Goal: Task Accomplishment & Management: Complete application form

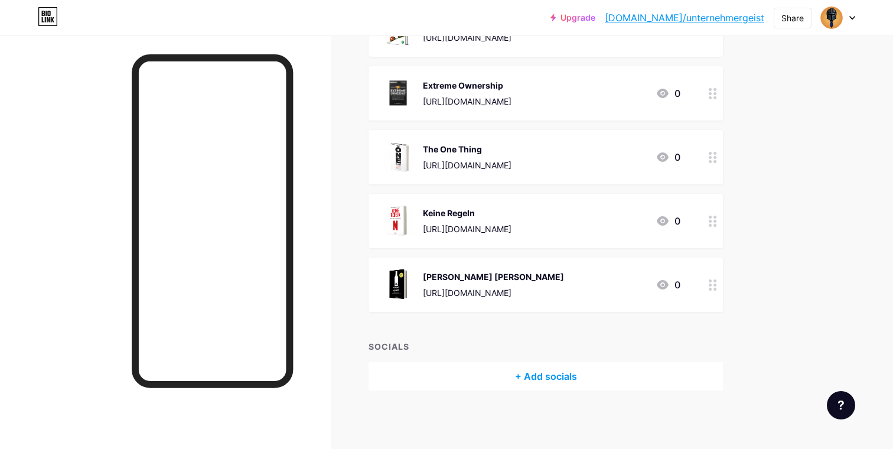
scroll to position [151, 0]
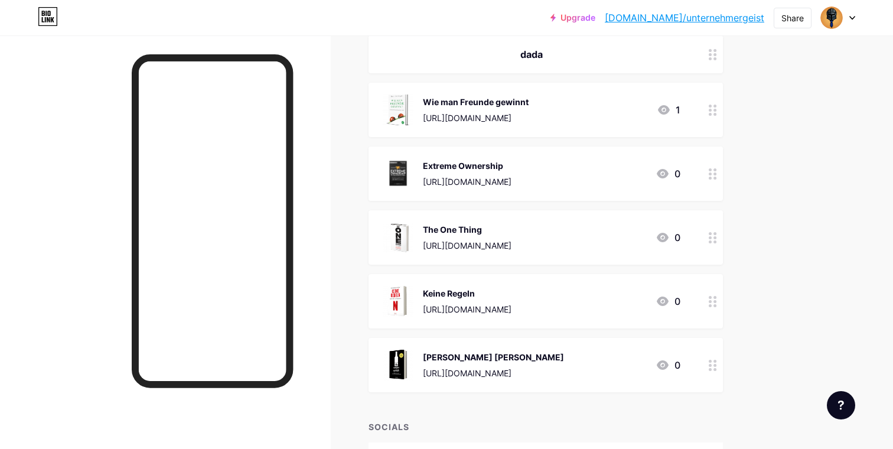
click at [849, 16] on icon at bounding box center [852, 18] width 6 height 4
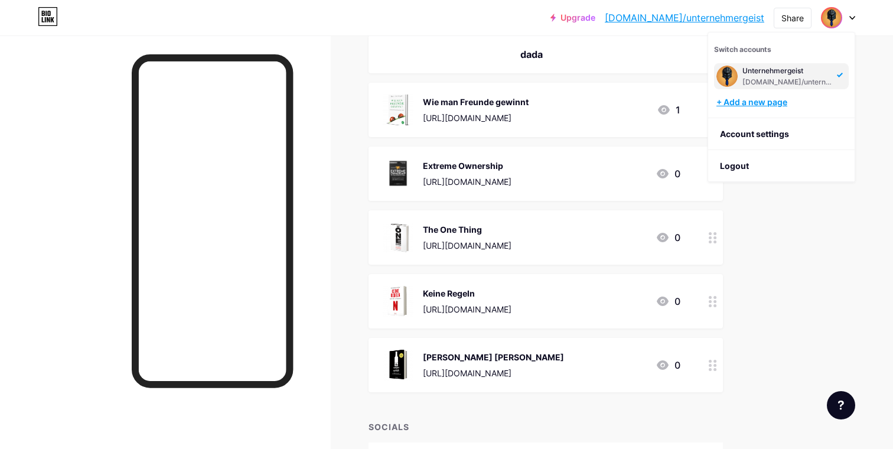
click at [780, 99] on div "+ Add a new page" at bounding box center [782, 102] width 132 height 12
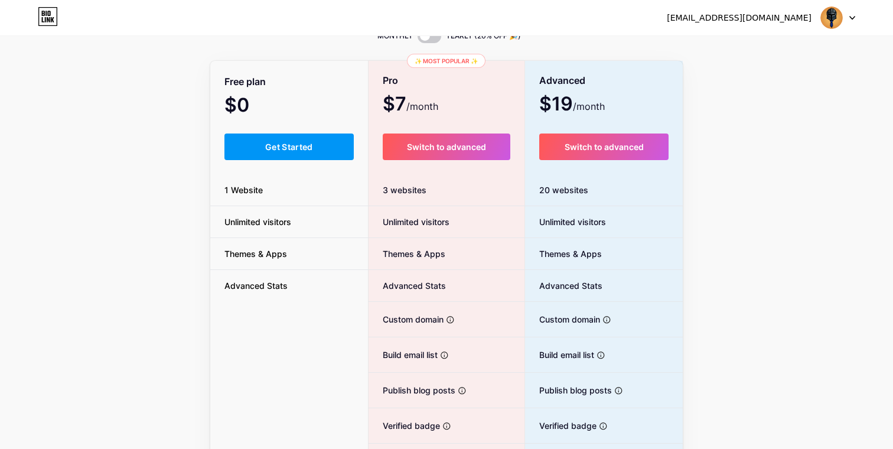
scroll to position [38, 0]
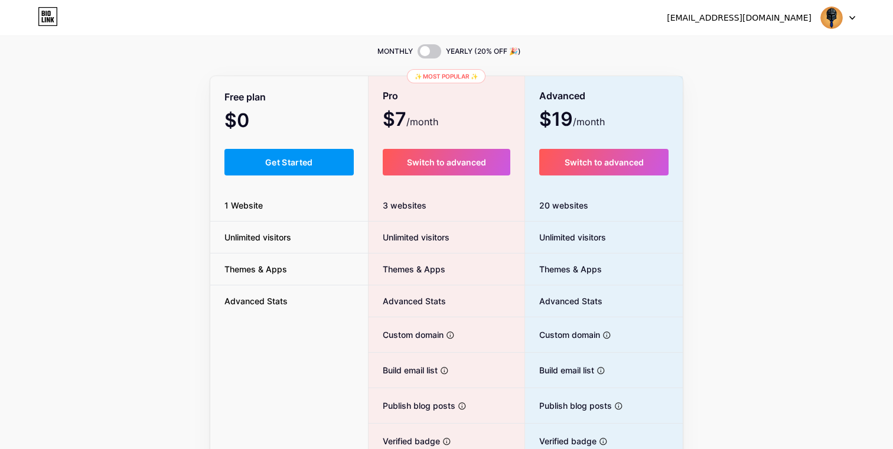
click at [859, 26] on div "[EMAIL_ADDRESS][DOMAIN_NAME] Dashboard Logout" at bounding box center [446, 17] width 893 height 21
click at [855, 19] on div "[EMAIL_ADDRESS][DOMAIN_NAME] Dashboard Logout" at bounding box center [446, 17] width 893 height 21
click at [855, 19] on icon at bounding box center [852, 18] width 6 height 4
click at [757, 80] on li "Logout" at bounding box center [781, 80] width 146 height 32
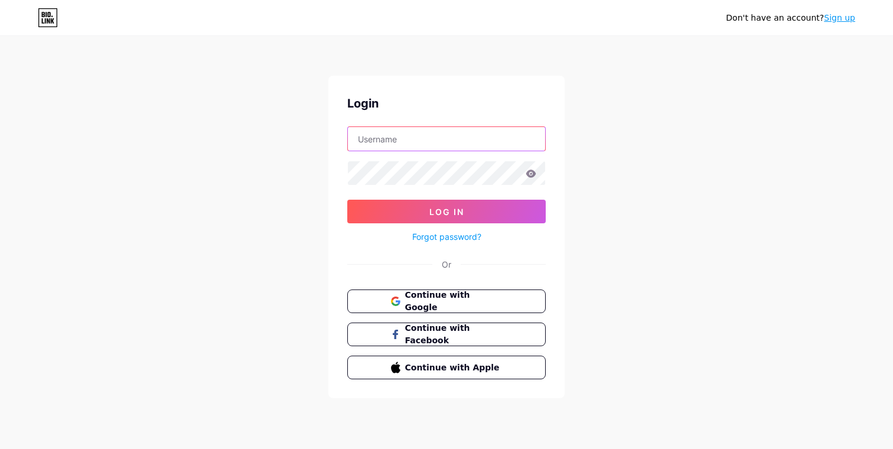
click at [465, 139] on input "text" at bounding box center [446, 139] width 197 height 24
click at [391, 142] on input "text" at bounding box center [446, 139] width 197 height 24
click at [351, 279] on div "Login Log In Forgot password? Or Continue with Google Continue with Facebook Co…" at bounding box center [446, 237] width 236 height 323
click at [839, 17] on link "Sign up" at bounding box center [839, 17] width 31 height 9
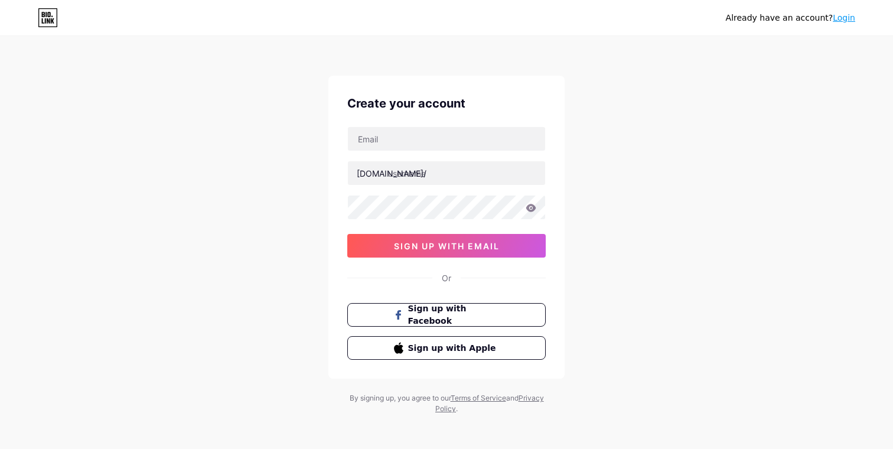
click at [454, 125] on div "Create your account [DOMAIN_NAME]/ sign up with email Or Sign up with Facebook …" at bounding box center [446, 227] width 236 height 303
click at [439, 144] on input "text" at bounding box center [446, 139] width 197 height 24
paste input "[EMAIL_ADDRESS][DOMAIN_NAME]"
type input "[EMAIL_ADDRESS][DOMAIN_NAME]"
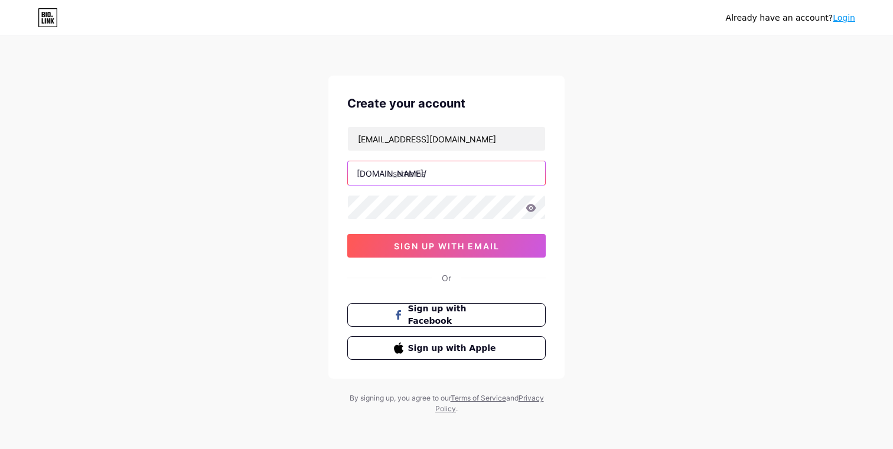
click at [437, 163] on input "text" at bounding box center [446, 173] width 197 height 24
type input "5buecher"
click at [405, 220] on div "[EMAIL_ADDRESS][DOMAIN_NAME] [DOMAIN_NAME]/ 5buecher sign up with email" at bounding box center [446, 191] width 198 height 131
click at [428, 180] on input "5buecher" at bounding box center [446, 173] width 197 height 24
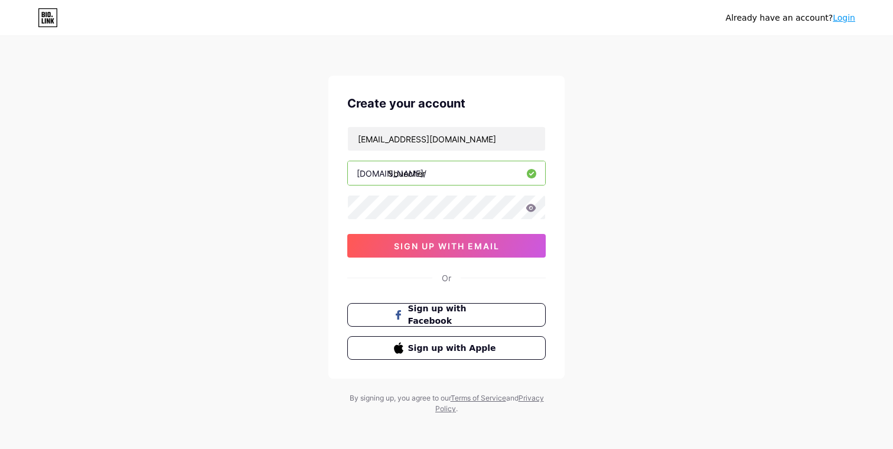
click at [428, 180] on input "5buecher" at bounding box center [446, 173] width 197 height 24
click at [300, 223] on div "Already have an account? Login Create your account [EMAIL_ADDRESS][DOMAIN_NAME]…" at bounding box center [446, 226] width 893 height 452
click at [420, 245] on span "sign up with email" at bounding box center [447, 246] width 106 height 10
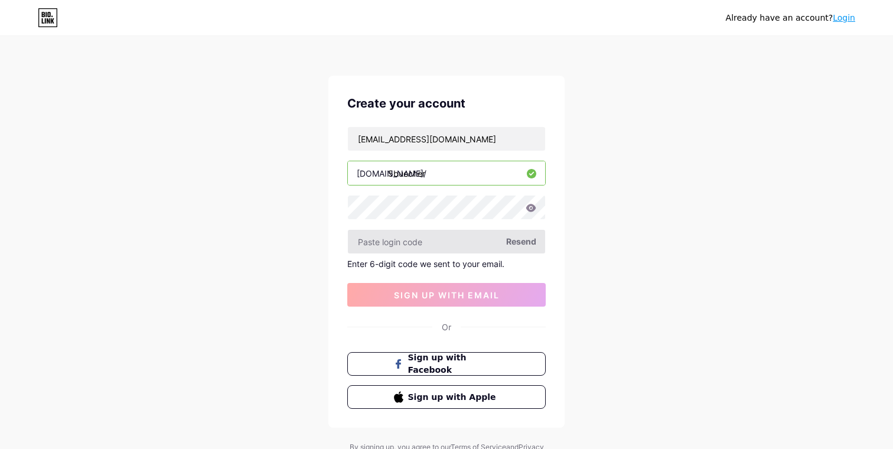
click at [418, 242] on input "text" at bounding box center [446, 242] width 197 height 24
click at [388, 231] on input "text" at bounding box center [446, 242] width 197 height 24
paste input "673776"
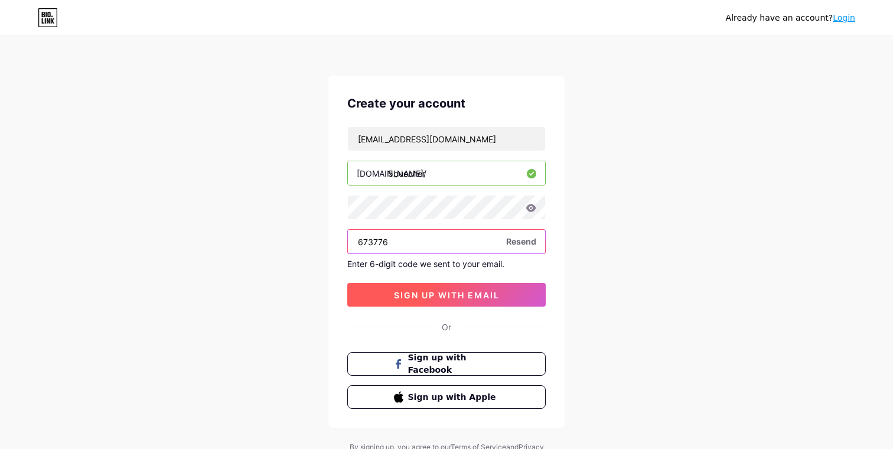
type input "673776"
click at [423, 300] on button "sign up with email" at bounding box center [446, 295] width 198 height 24
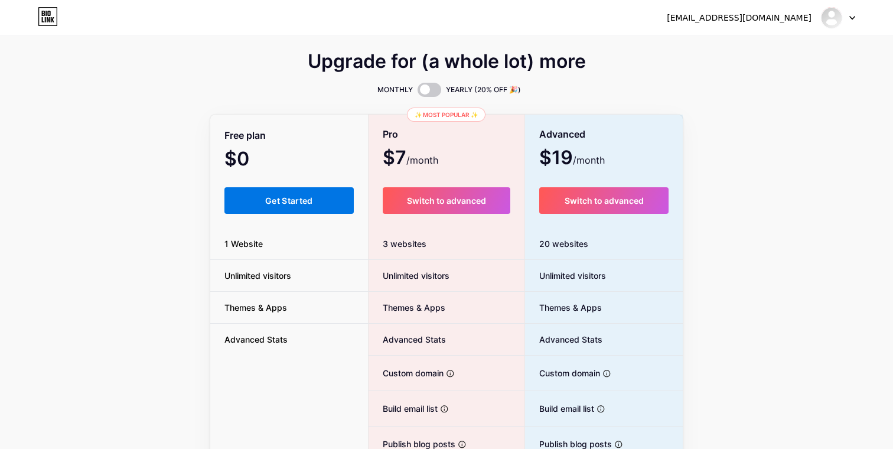
click at [315, 212] on button "Get Started" at bounding box center [288, 200] width 129 height 27
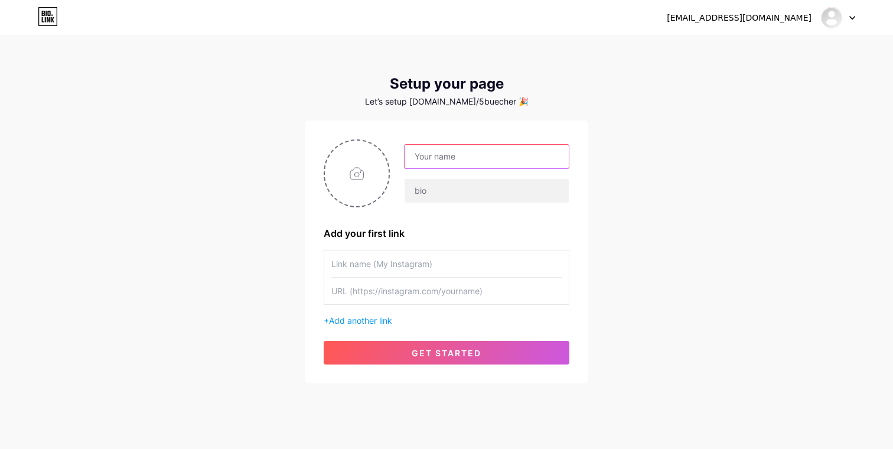
click at [450, 152] on input "text" at bounding box center [487, 157] width 164 height 24
type input "5 [PERSON_NAME]"
click at [462, 188] on input "text" at bounding box center [487, 191] width 164 height 24
type input "Meine 5 Buchempfehlungen"
click at [478, 226] on div "Add your first link" at bounding box center [447, 233] width 246 height 14
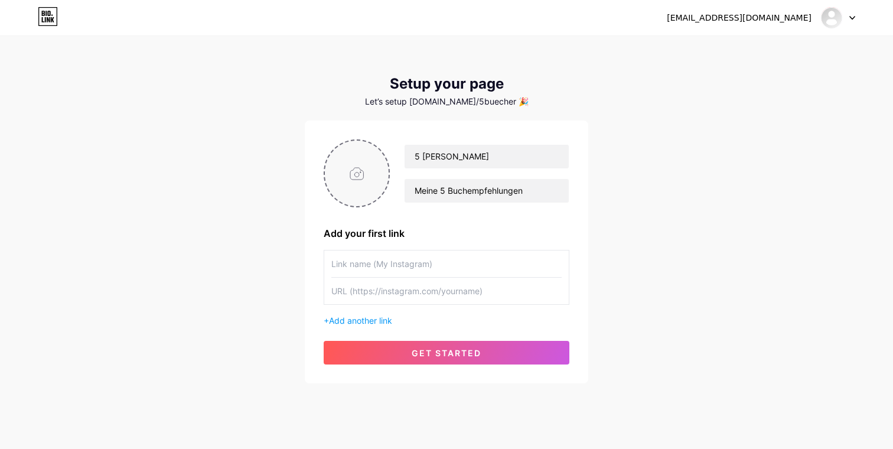
click at [327, 158] on input "file" at bounding box center [357, 174] width 64 height 66
type input "C:\fakepath\ChatGPT Image [DATE], 14_20_59.png"
click at [370, 317] on span "Add another link" at bounding box center [360, 320] width 63 height 10
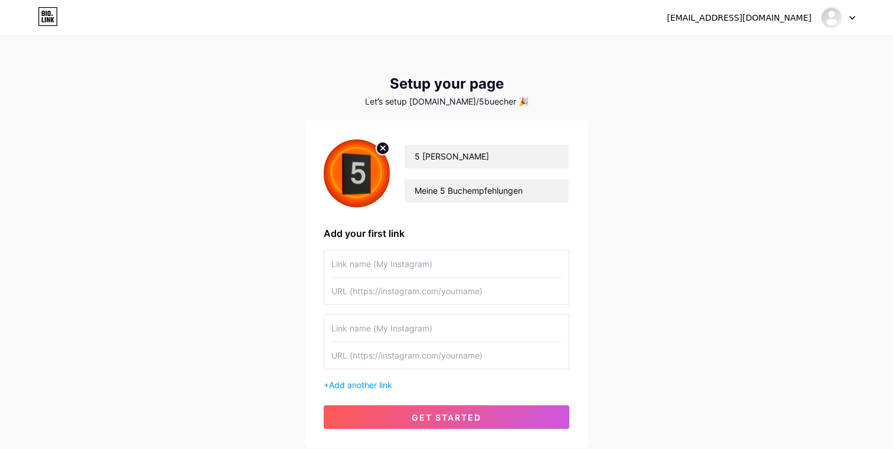
click at [382, 271] on input "text" at bounding box center [446, 263] width 230 height 27
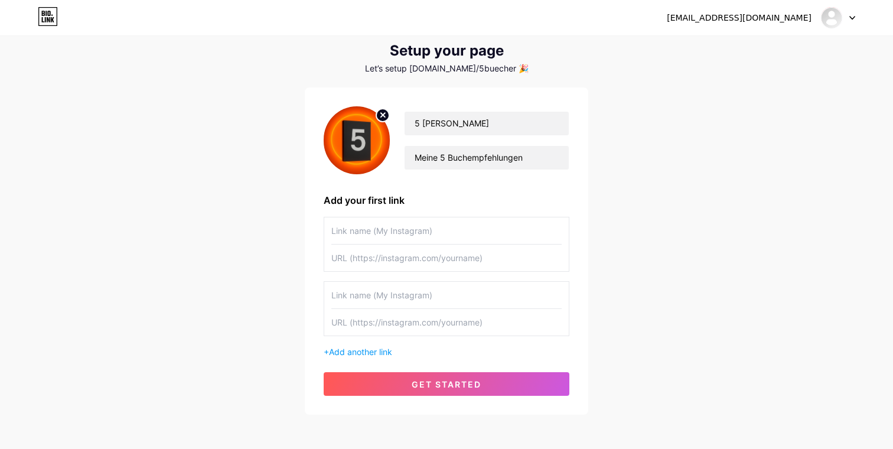
scroll to position [35, 0]
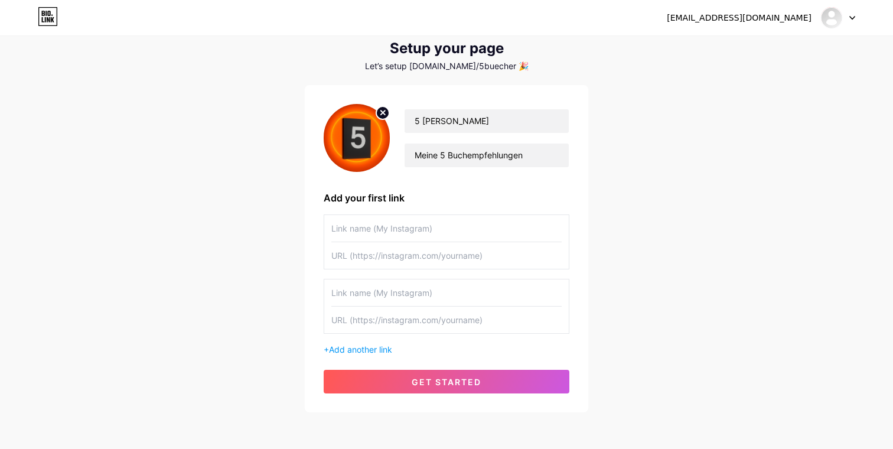
type input "D"
type input "Die besten Marketingbücher"
click at [464, 264] on input "text" at bounding box center [446, 255] width 230 height 27
paste input "[URL][DOMAIN_NAME]"
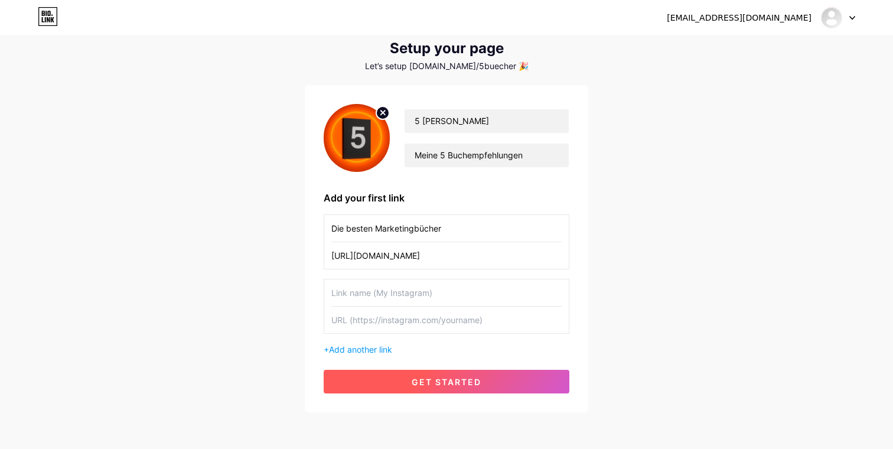
type input "[URL][DOMAIN_NAME]"
click at [490, 376] on button "get started" at bounding box center [447, 382] width 246 height 24
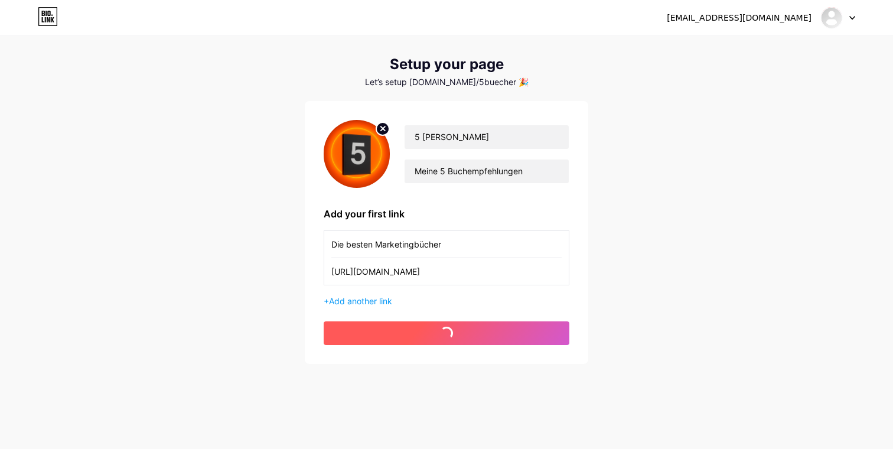
scroll to position [19, 0]
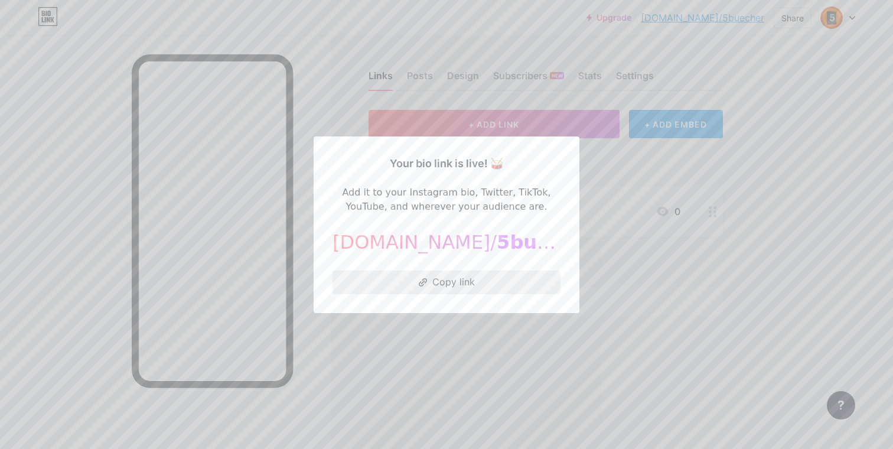
click at [467, 285] on button "Copy link" at bounding box center [447, 283] width 228 height 24
